Goal: Transaction & Acquisition: Purchase product/service

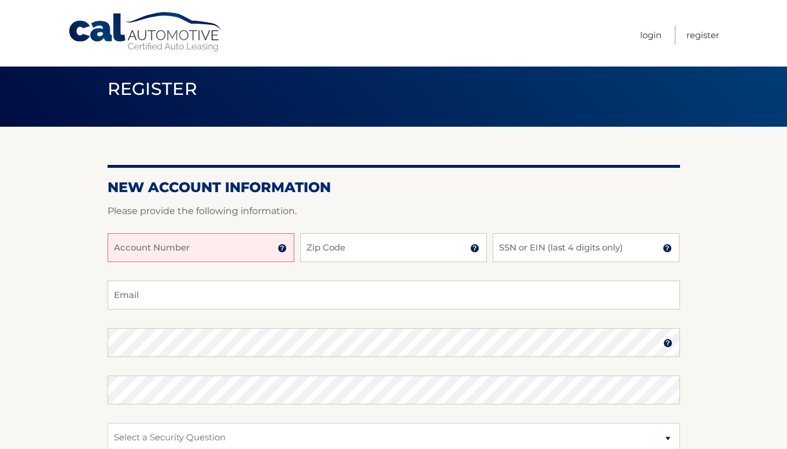
scroll to position [18, 0]
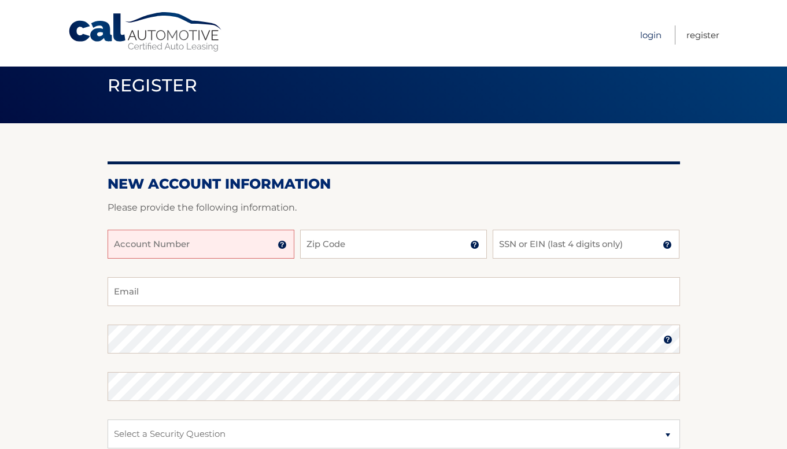
click at [650, 35] on link "Login" at bounding box center [650, 34] width 21 height 19
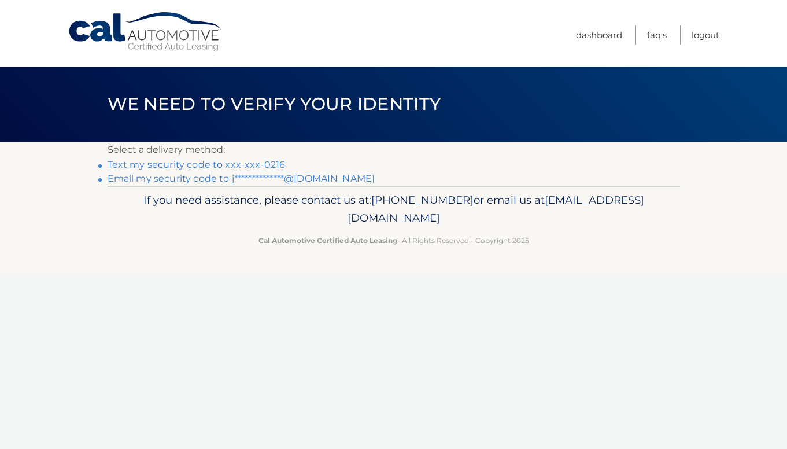
click at [200, 164] on link "Text my security code to xxx-xxx-0216" at bounding box center [197, 164] width 178 height 11
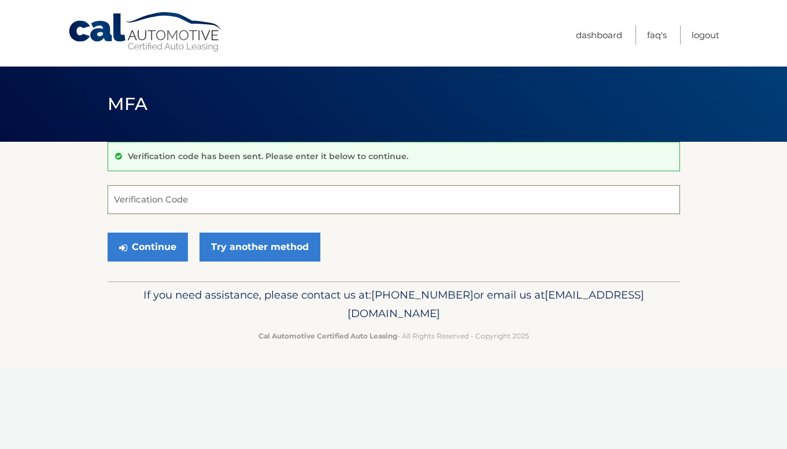
click at [165, 198] on input "Verification Code" at bounding box center [394, 199] width 572 height 29
type input "678728"
click at [173, 244] on button "Continue" at bounding box center [148, 246] width 80 height 29
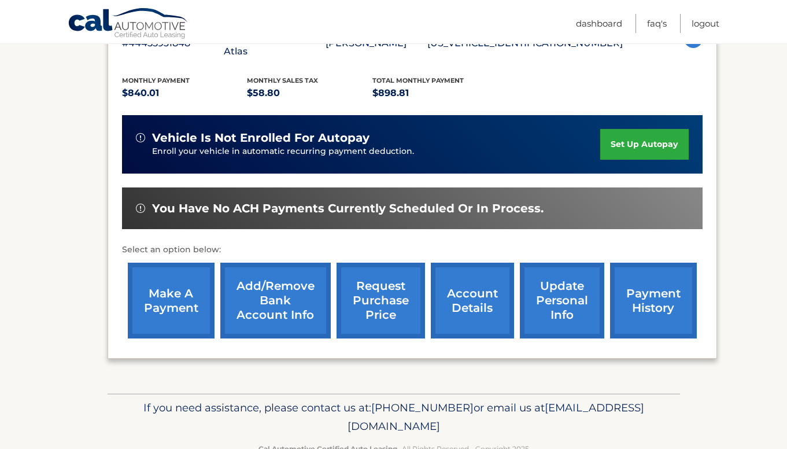
scroll to position [239, 0]
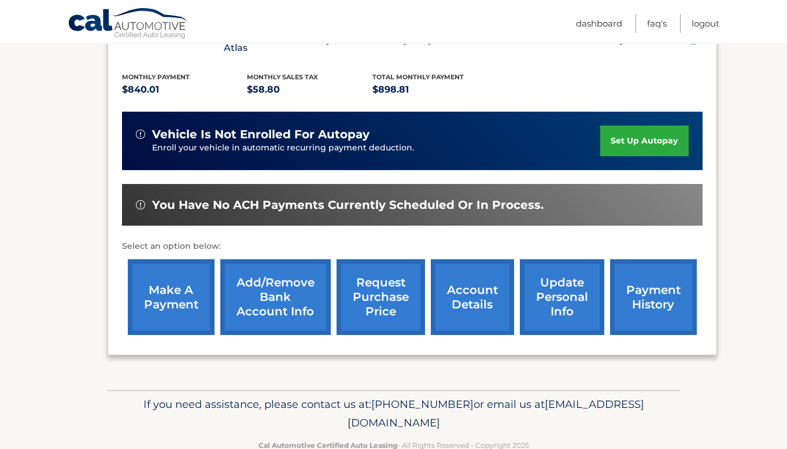
click at [157, 294] on link "make a payment" at bounding box center [171, 297] width 87 height 76
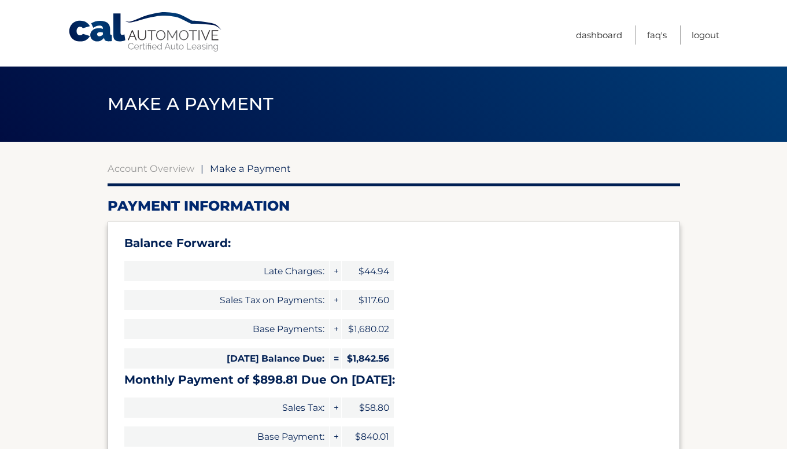
select select "NjRiYjdkNGEtZmI5Ny00OGJmLThkMjYtOTJmZGE0ZGJhYTJl"
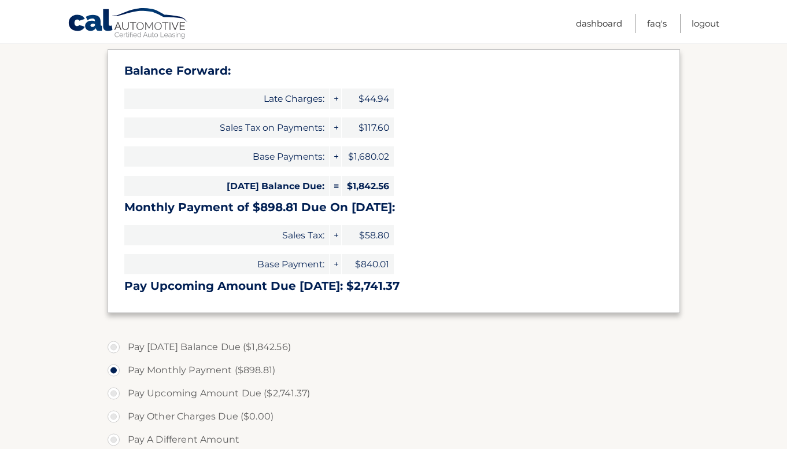
scroll to position [162, 0]
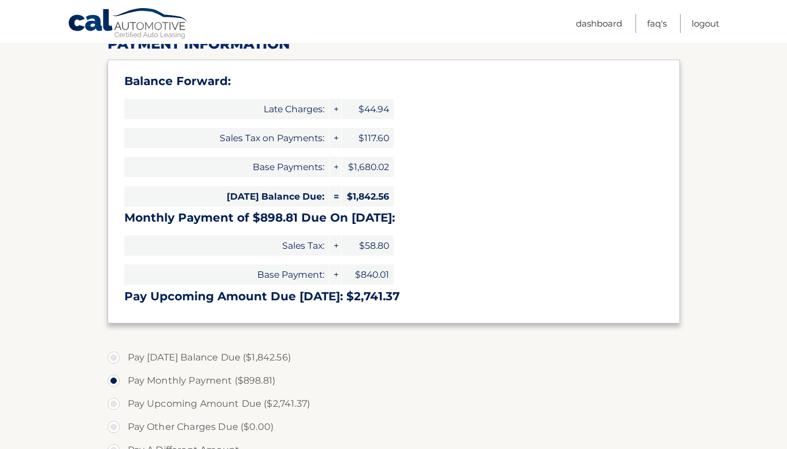
click at [335, 109] on span "+" at bounding box center [335, 109] width 12 height 20
click at [377, 112] on span "$44.94" at bounding box center [368, 109] width 52 height 20
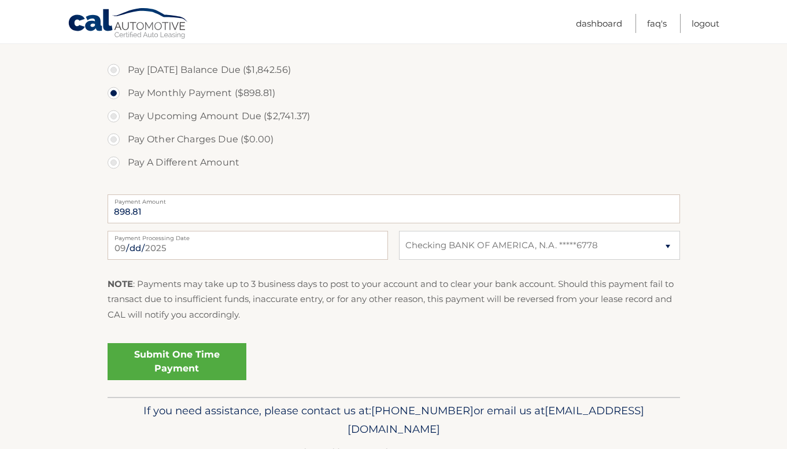
scroll to position [450, 0]
click at [164, 357] on link "Submit One Time Payment" at bounding box center [177, 360] width 139 height 37
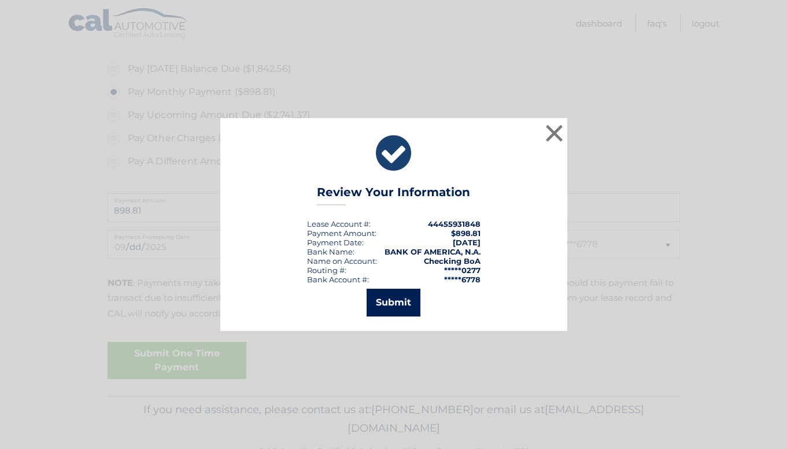
click at [403, 302] on button "Submit" at bounding box center [393, 302] width 54 height 28
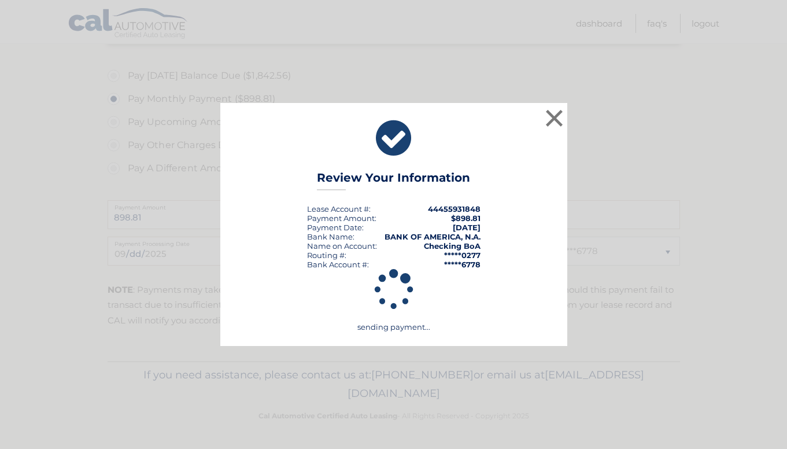
scroll to position [443, 0]
